Goal: Information Seeking & Learning: Learn about a topic

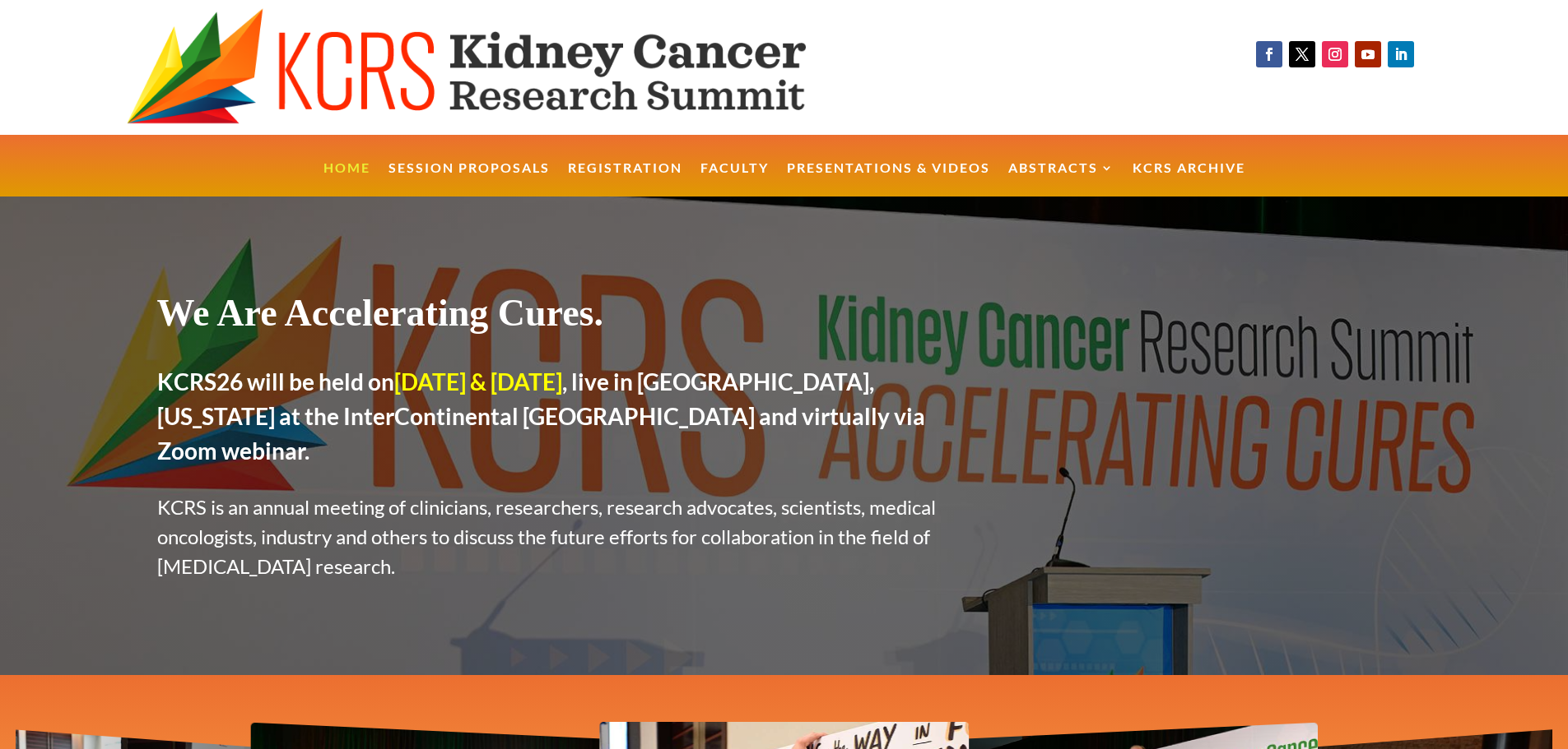
click at [853, 169] on link "Presentations & Videos" at bounding box center [888, 179] width 203 height 35
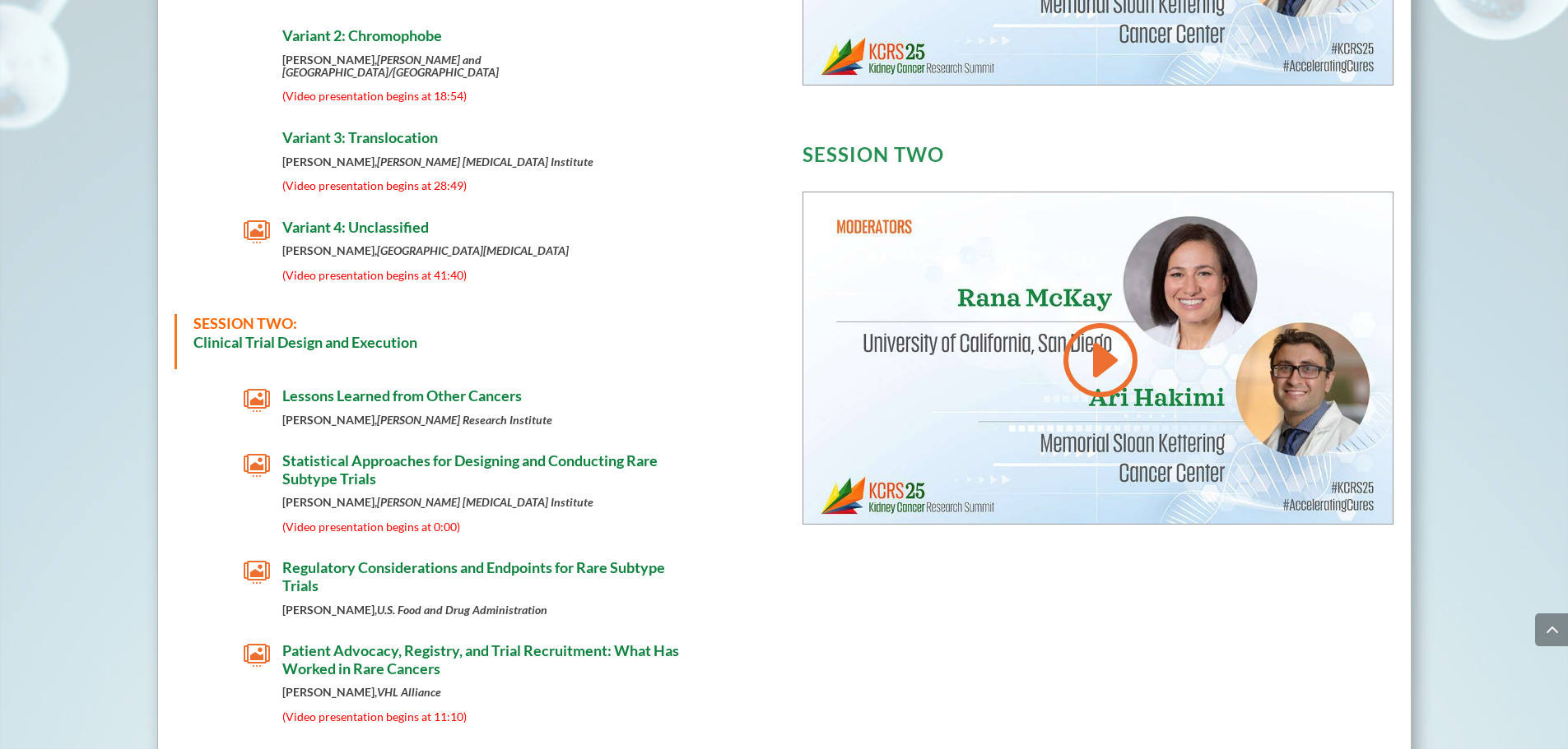
scroll to position [1052, 0]
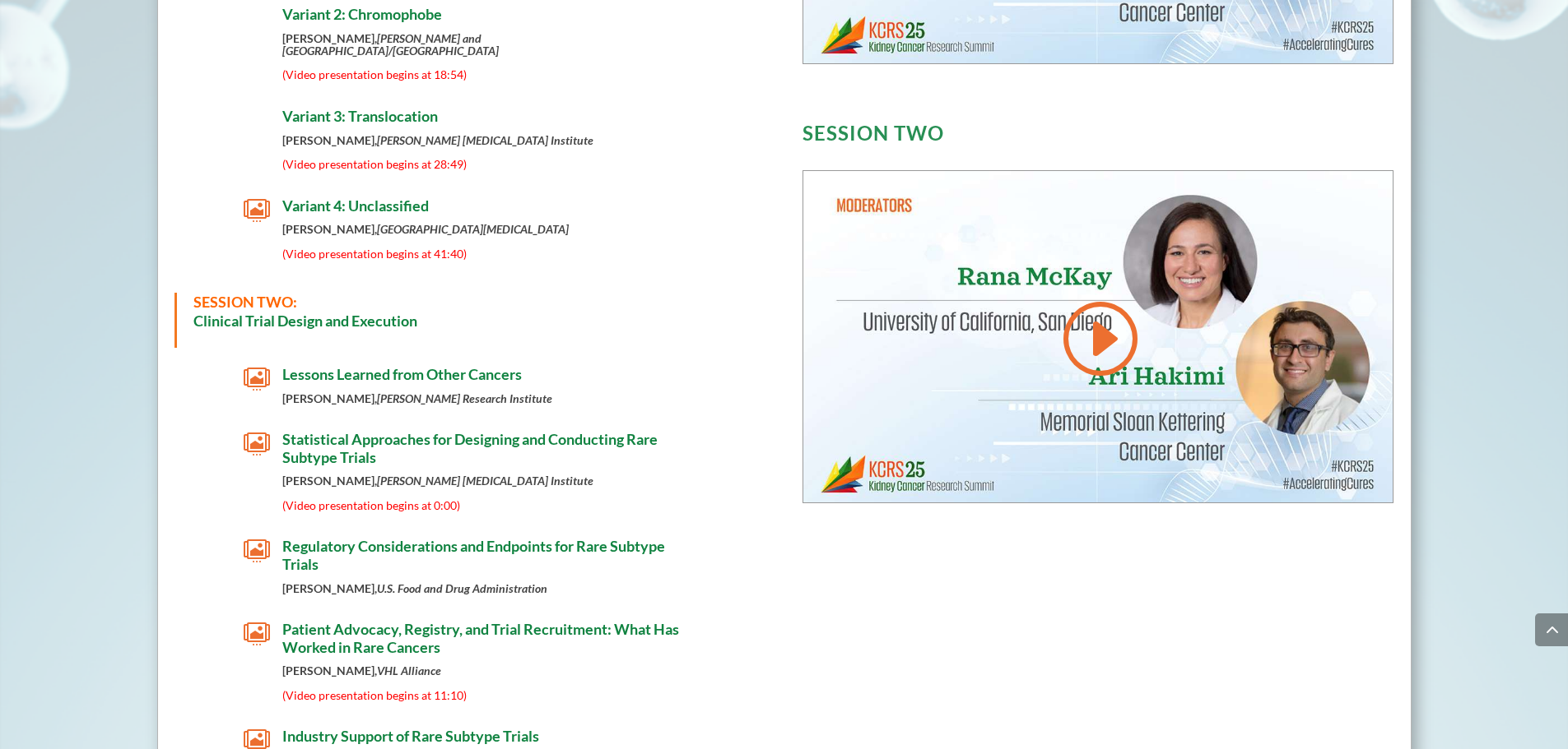
click at [393, 365] on span "Lessons Learned from Other Cancers" at bounding box center [401, 374] width 239 height 18
click at [403, 431] on span "Statistical Approaches for Designing and Conducting Rare Subtype Trials" at bounding box center [470, 449] width 376 height 36
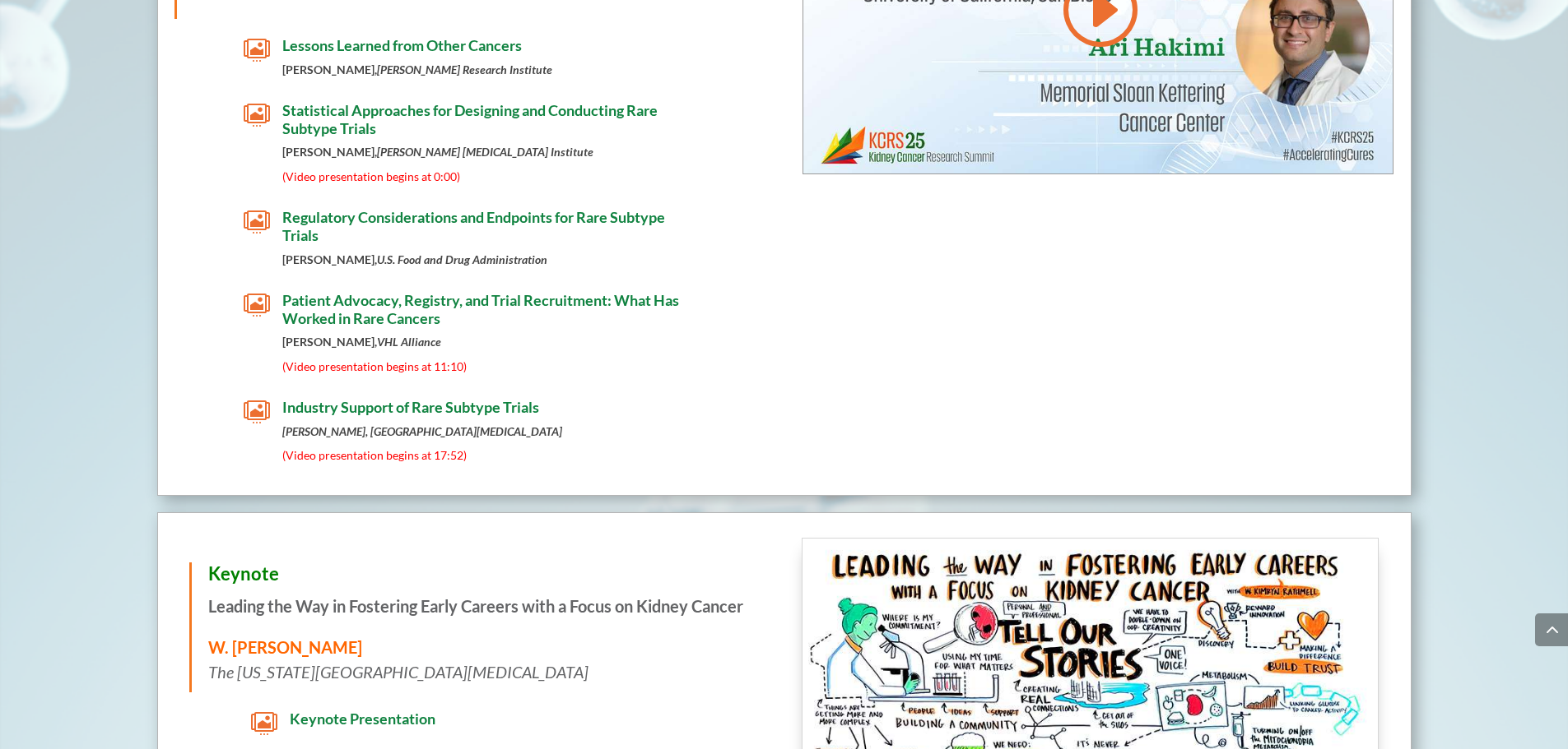
scroll to position [1052, 0]
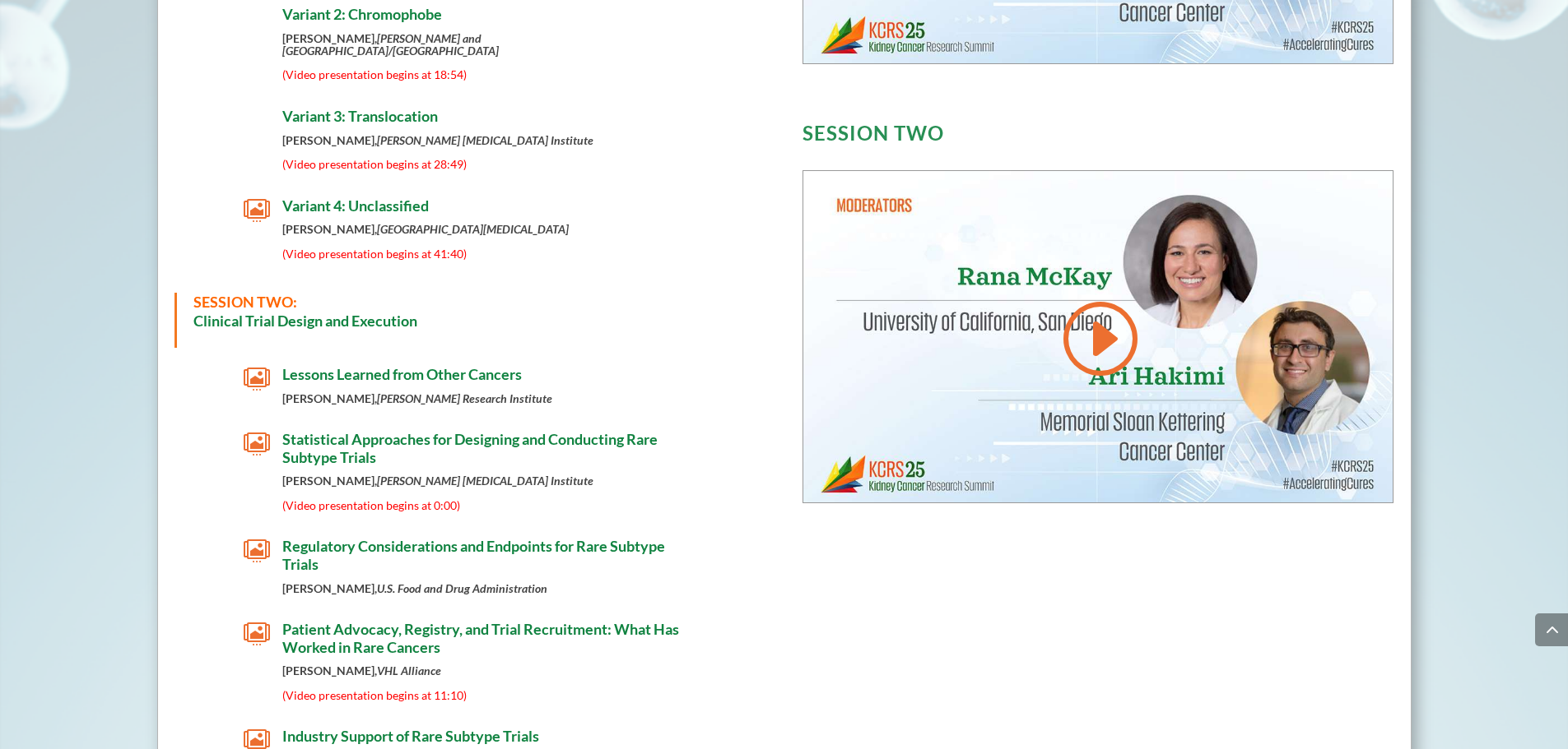
click at [333, 204] on h4 "Variant 4: Unclassified" at bounding box center [489, 211] width 414 height 27
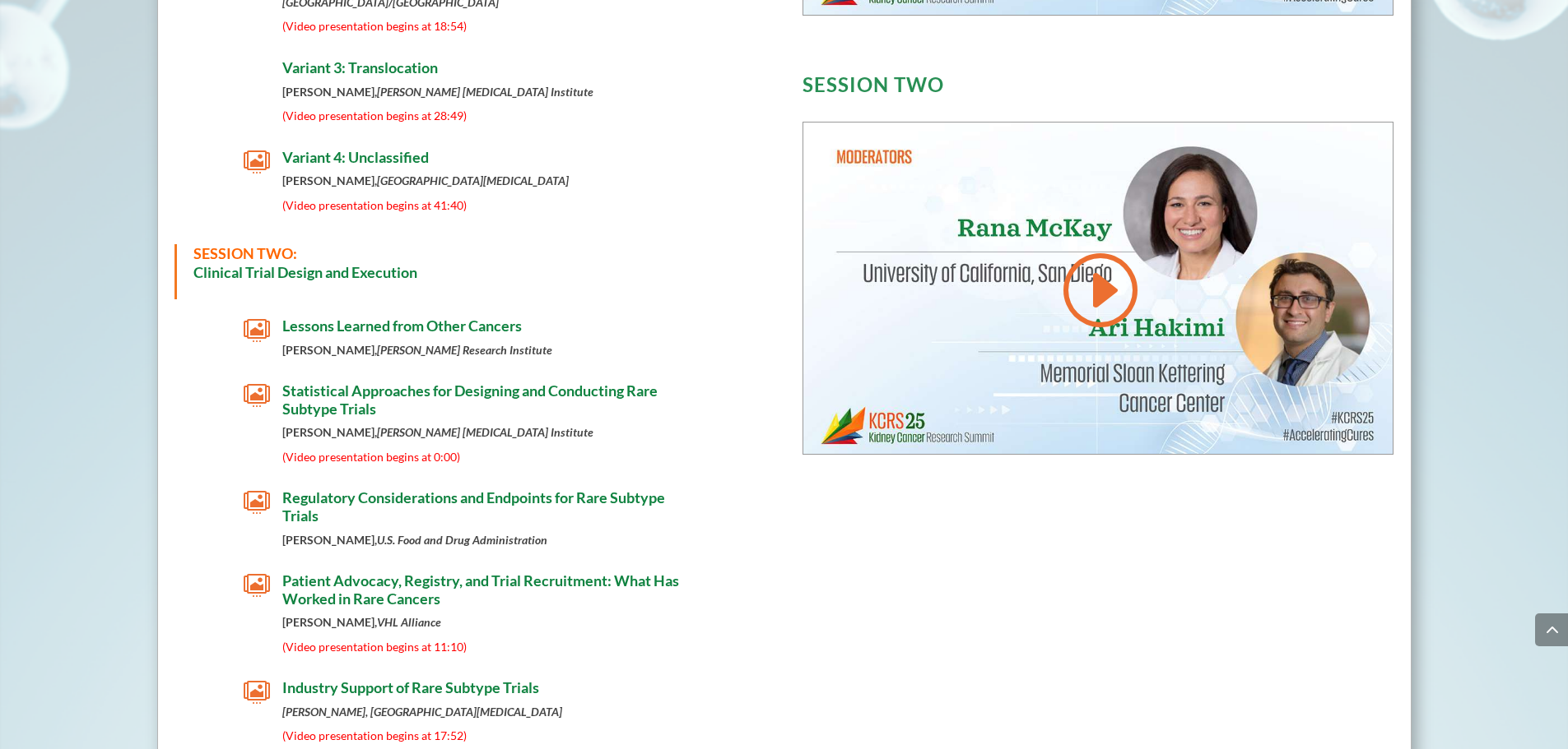
scroll to position [1101, 0]
click at [359, 488] on span "Regulatory Considerations and Endpoints for Rare Subtype Trials" at bounding box center [473, 506] width 383 height 36
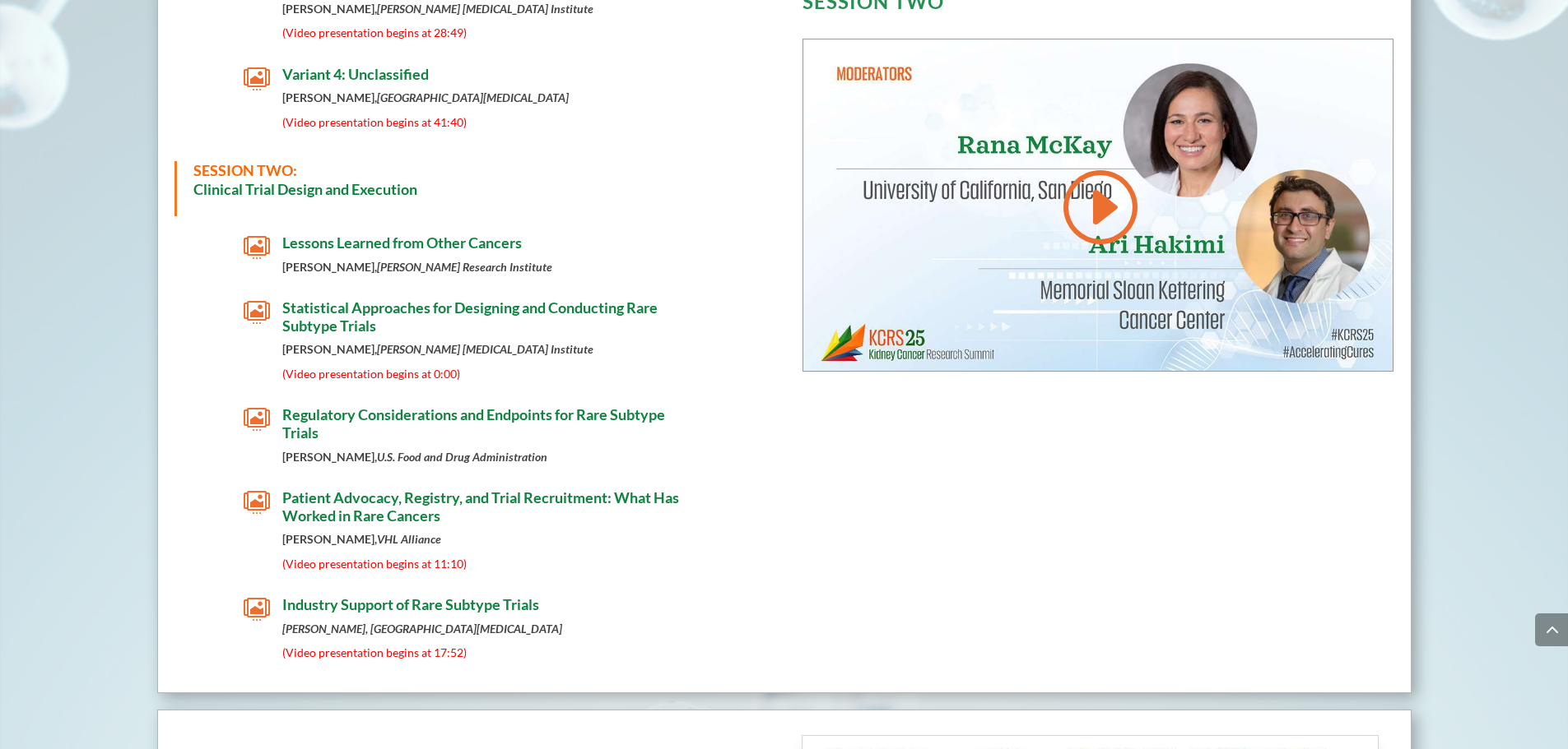
click at [332, 496] on span "Patient Advocacy, Registry, and Trial Recruitment: What Has Worked in Rare Canc…" at bounding box center [480, 507] width 396 height 36
